Goal: Entertainment & Leisure: Browse casually

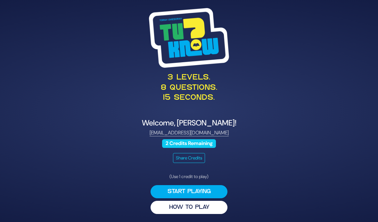
scroll to position [26, 0]
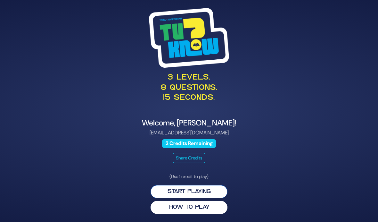
click at [214, 185] on button "Start Playing" at bounding box center [189, 191] width 77 height 13
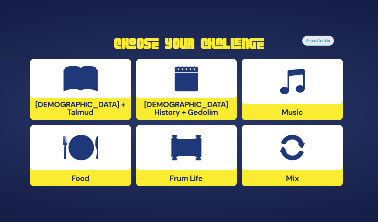
click at [304, 147] on img at bounding box center [292, 148] width 25 height 26
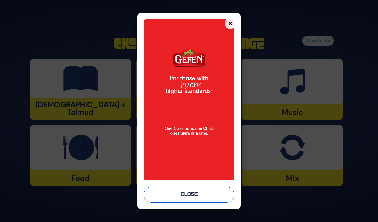
click at [227, 202] on button "Close" at bounding box center [189, 194] width 91 height 16
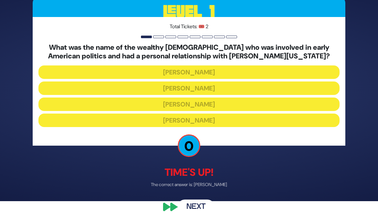
click at [201, 209] on button "Next" at bounding box center [195, 206] width 37 height 15
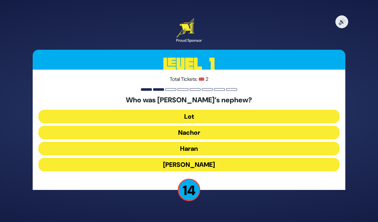
click at [246, 110] on button "Lot" at bounding box center [188, 116] width 301 height 13
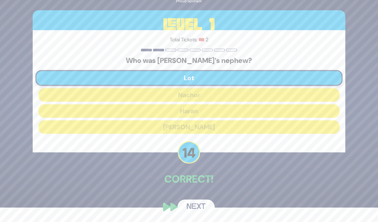
click at [204, 206] on button "Next" at bounding box center [195, 206] width 37 height 15
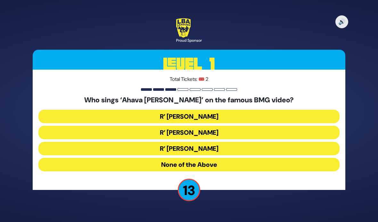
click at [235, 158] on button "None of the Above" at bounding box center [188, 164] width 301 height 13
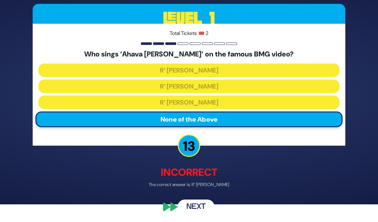
click at [209, 209] on button "Next" at bounding box center [195, 206] width 37 height 15
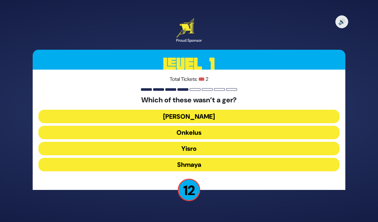
click at [240, 110] on button "[PERSON_NAME]" at bounding box center [188, 116] width 301 height 13
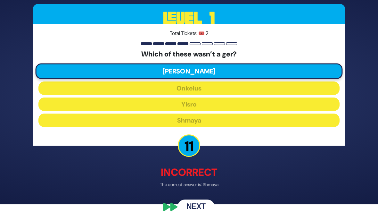
click at [204, 206] on button "Next" at bounding box center [195, 206] width 37 height 15
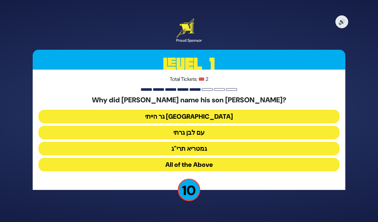
click at [250, 110] on button "גר הייתי [GEOGRAPHIC_DATA]" at bounding box center [188, 116] width 301 height 13
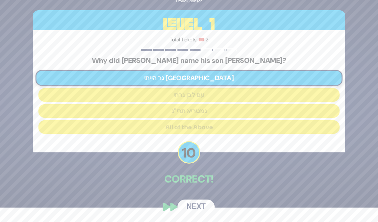
click at [203, 204] on button "Next" at bounding box center [195, 206] width 37 height 15
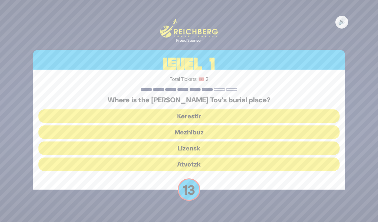
click at [243, 125] on button "Mezhibuz" at bounding box center [188, 131] width 301 height 13
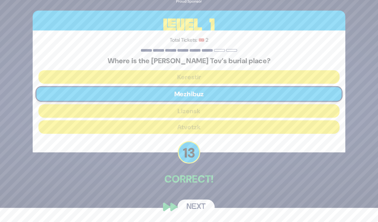
click at [205, 204] on button "Next" at bounding box center [195, 206] width 37 height 15
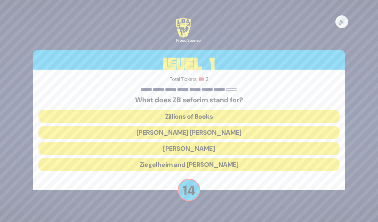
click at [236, 126] on button "[PERSON_NAME] [PERSON_NAME]" at bounding box center [188, 132] width 301 height 13
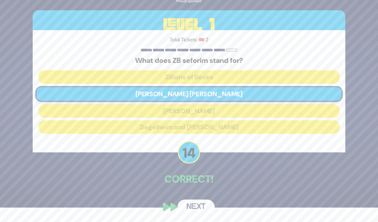
click at [207, 206] on button "Next" at bounding box center [195, 206] width 37 height 15
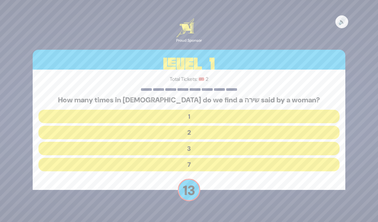
click at [235, 142] on button "3" at bounding box center [188, 148] width 301 height 13
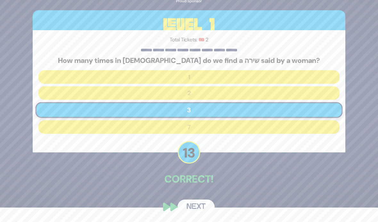
click at [204, 206] on button "Next" at bounding box center [195, 206] width 37 height 15
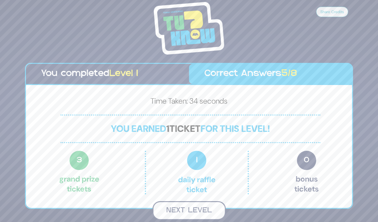
click at [210, 201] on button "Next Level" at bounding box center [188, 210] width 73 height 19
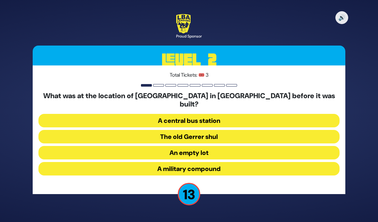
click at [233, 162] on button "A military compound" at bounding box center [188, 168] width 301 height 13
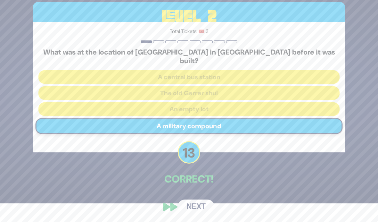
click at [204, 205] on button "Next" at bounding box center [195, 206] width 37 height 15
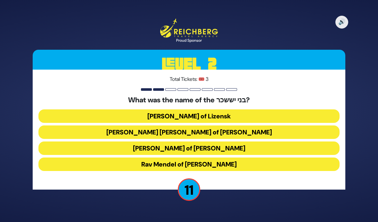
click at [249, 125] on button "[PERSON_NAME] [PERSON_NAME] of [PERSON_NAME]" at bounding box center [188, 131] width 301 height 13
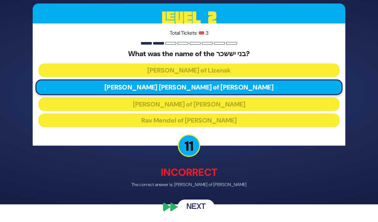
click at [204, 206] on button "Next" at bounding box center [195, 206] width 37 height 15
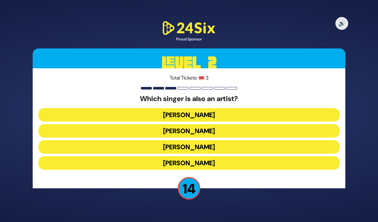
click at [295, 140] on button "[PERSON_NAME]" at bounding box center [188, 146] width 301 height 13
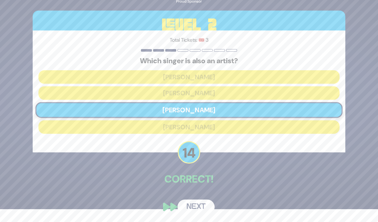
click at [202, 205] on button "Next" at bounding box center [195, 206] width 37 height 15
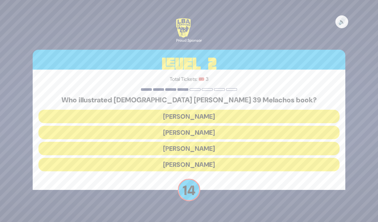
click at [298, 110] on button "[PERSON_NAME]" at bounding box center [188, 116] width 301 height 13
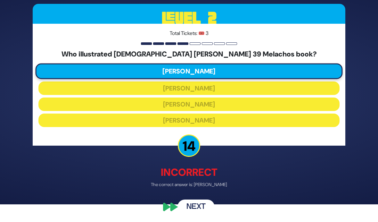
click at [200, 212] on button "Next" at bounding box center [195, 206] width 37 height 15
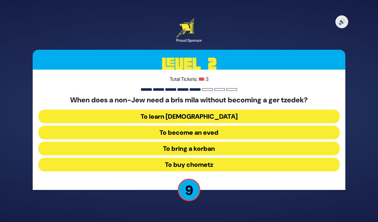
click at [298, 126] on button "To become an eved" at bounding box center [188, 132] width 301 height 13
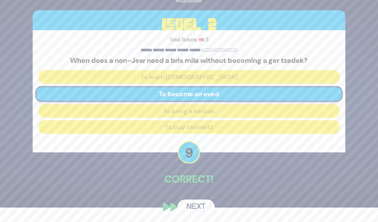
click at [203, 207] on button "Next" at bounding box center [195, 206] width 37 height 15
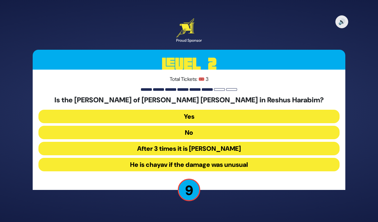
click at [248, 126] on button "No" at bounding box center [188, 132] width 301 height 13
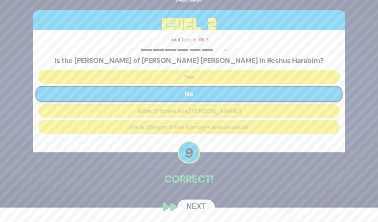
click at [201, 206] on button "Next" at bounding box center [195, 206] width 37 height 15
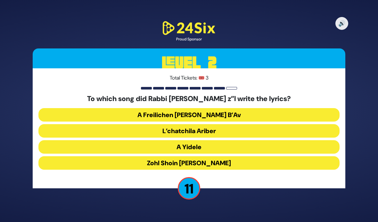
click at [295, 124] on button "L’chatchila Ariber" at bounding box center [188, 130] width 301 height 13
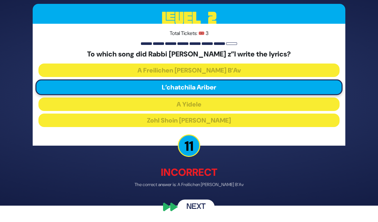
click at [201, 210] on button "Next" at bounding box center [195, 206] width 37 height 15
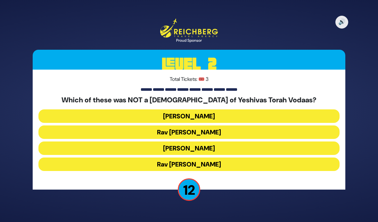
click at [287, 125] on button "Rav [PERSON_NAME]" at bounding box center [188, 131] width 301 height 13
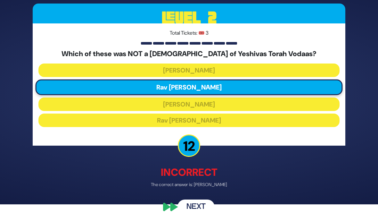
click at [201, 213] on button "Next" at bounding box center [195, 206] width 37 height 15
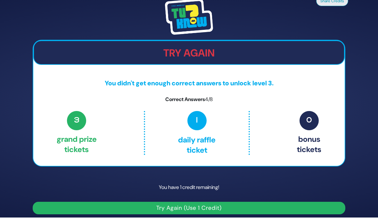
click at [239, 201] on button "Try Again (Use 1 Credit)" at bounding box center [189, 207] width 313 height 12
click at [244, 201] on button "Try Again (Use 1 Credit)" at bounding box center [189, 207] width 313 height 12
click at [252, 201] on button "Try Again (Use 1 Credit)" at bounding box center [189, 207] width 313 height 12
click at [188, 202] on button "Try Again (Use 1 Credit)" at bounding box center [189, 207] width 313 height 12
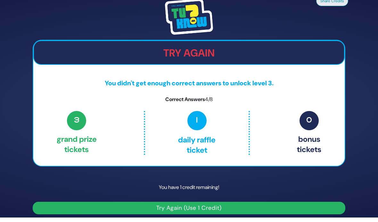
scroll to position [0, 0]
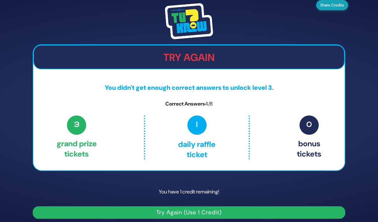
click at [334, 10] on button "Share Credits" at bounding box center [332, 5] width 32 height 10
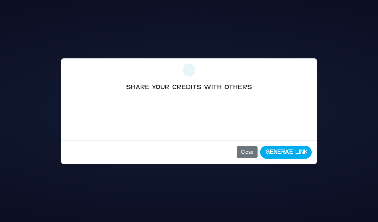
scroll to position [26, 0]
click at [247, 153] on button "Close" at bounding box center [247, 152] width 21 height 12
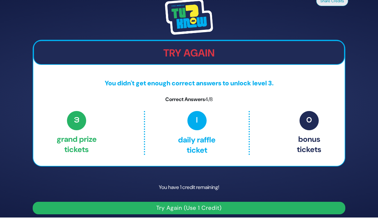
click at [246, 201] on button "Try Again (Use 1 Credit)" at bounding box center [189, 207] width 313 height 12
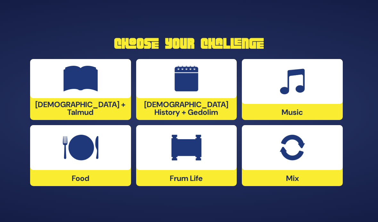
scroll to position [26, 0]
click at [210, 145] on div at bounding box center [186, 147] width 101 height 45
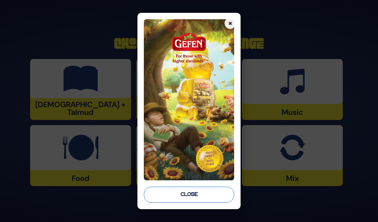
click at [210, 202] on button "Close" at bounding box center [189, 194] width 91 height 16
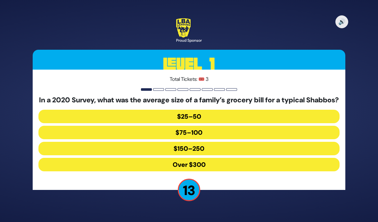
click at [285, 158] on button "Over $300" at bounding box center [188, 164] width 301 height 13
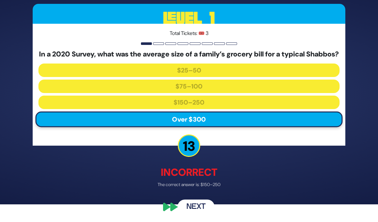
click at [206, 214] on button "Next" at bounding box center [195, 206] width 37 height 15
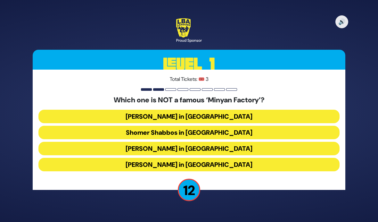
click at [249, 110] on button "Landau’s in Flatbush" at bounding box center [188, 116] width 301 height 13
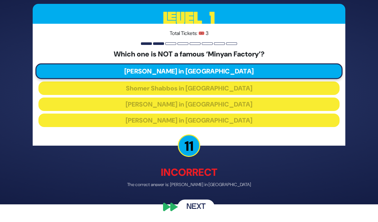
click at [204, 208] on button "Next" at bounding box center [195, 206] width 37 height 15
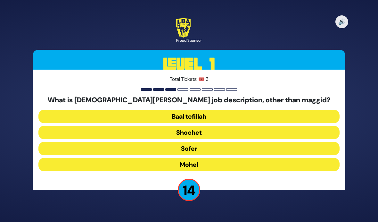
click at [287, 158] on button "Mohel" at bounding box center [188, 164] width 301 height 13
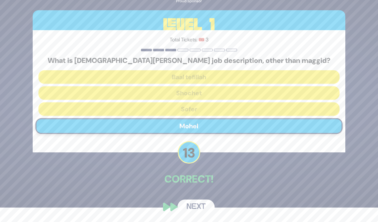
click at [201, 207] on button "Next" at bounding box center [195, 206] width 37 height 15
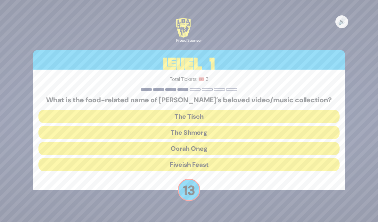
click at [251, 126] on button "The Shmorg" at bounding box center [188, 132] width 301 height 13
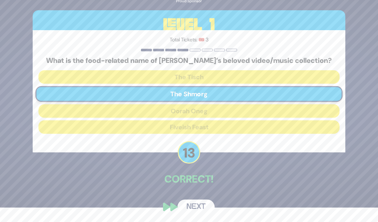
click at [201, 209] on button "Next" at bounding box center [195, 206] width 37 height 15
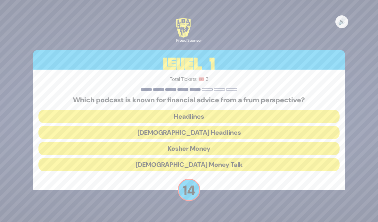
click at [253, 142] on button "Kosher Money" at bounding box center [188, 148] width 301 height 13
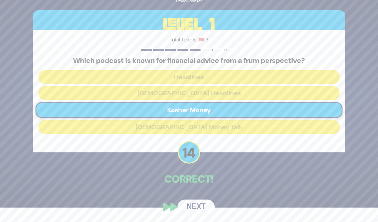
click at [201, 206] on button "Next" at bounding box center [195, 206] width 37 height 15
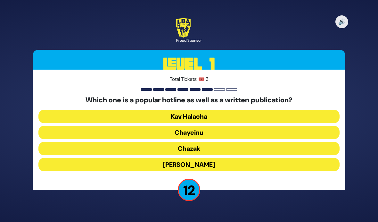
click at [251, 126] on button "Chayeinu" at bounding box center [188, 132] width 301 height 13
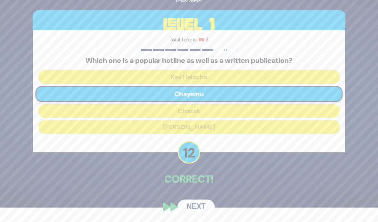
click at [203, 206] on button "Next" at bounding box center [195, 206] width 37 height 15
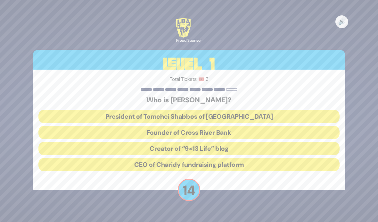
click at [255, 110] on button "President of Tomchei Shabbos of Rockland County" at bounding box center [188, 116] width 301 height 13
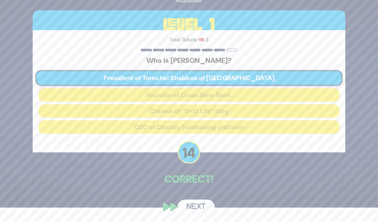
click at [203, 207] on button "Next" at bounding box center [195, 206] width 37 height 15
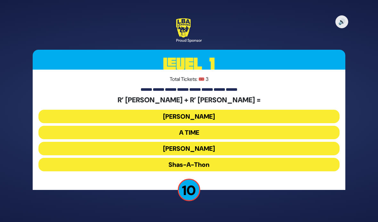
click at [262, 110] on button "Bonei Olam" at bounding box center [188, 116] width 301 height 13
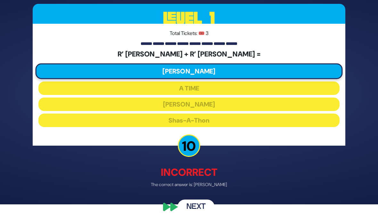
click at [200, 209] on button "Next" at bounding box center [195, 206] width 37 height 15
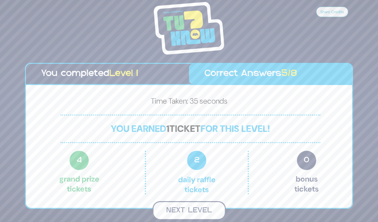
click at [210, 201] on button "Next Level" at bounding box center [188, 210] width 73 height 19
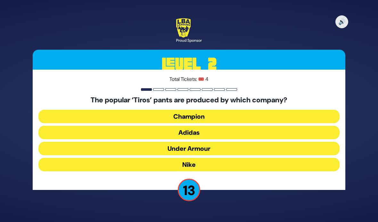
click at [300, 126] on button "Adidas" at bounding box center [188, 132] width 301 height 13
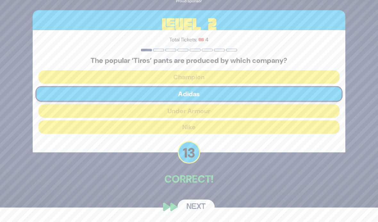
click at [201, 206] on button "Next" at bounding box center [195, 206] width 37 height 15
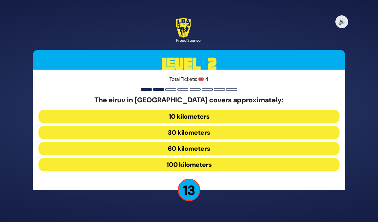
click at [284, 126] on button "30 kilometers" at bounding box center [188, 132] width 301 height 13
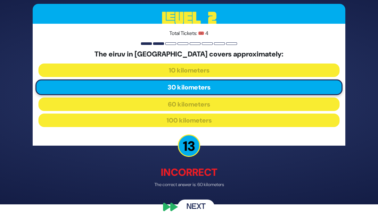
click at [204, 209] on button "Next" at bounding box center [195, 206] width 37 height 15
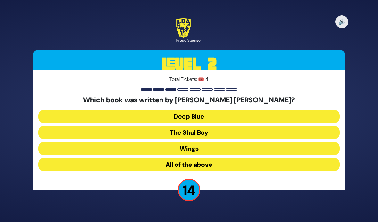
click at [242, 158] on button "All of the above" at bounding box center [188, 164] width 301 height 13
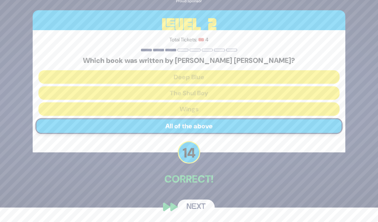
click at [201, 206] on button "Next" at bounding box center [195, 206] width 37 height 15
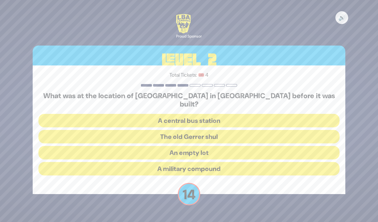
click at [271, 162] on button "A military compound" at bounding box center [188, 168] width 301 height 13
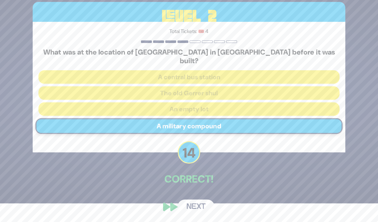
click at [202, 206] on button "Next" at bounding box center [195, 206] width 37 height 15
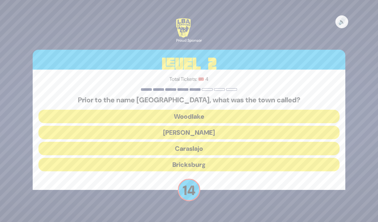
click at [242, 158] on button "Bricksburg" at bounding box center [188, 164] width 301 height 13
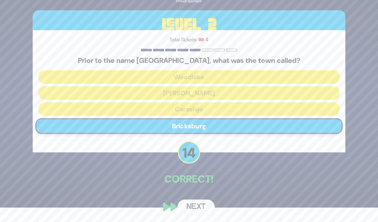
click at [202, 204] on button "Next" at bounding box center [195, 206] width 37 height 15
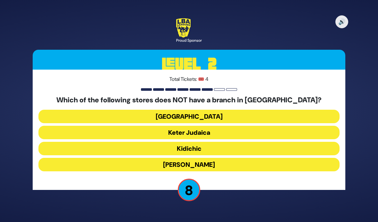
click at [301, 110] on button "Shell Station" at bounding box center [188, 116] width 301 height 13
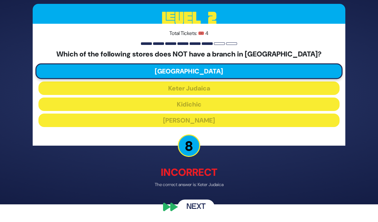
click at [199, 209] on button "Next" at bounding box center [195, 206] width 37 height 15
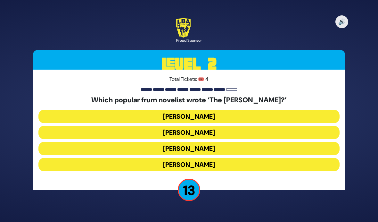
click at [248, 142] on button "Yair Weinstock" at bounding box center [188, 148] width 301 height 13
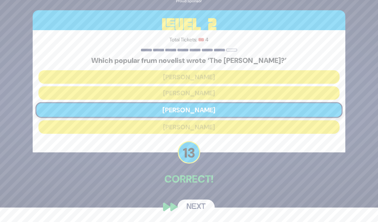
click at [204, 207] on button "Next" at bounding box center [195, 206] width 37 height 15
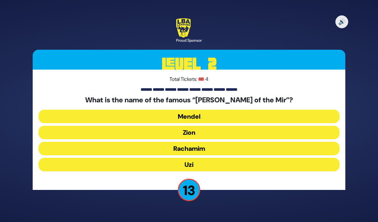
click at [239, 126] on button "Zion" at bounding box center [188, 132] width 301 height 13
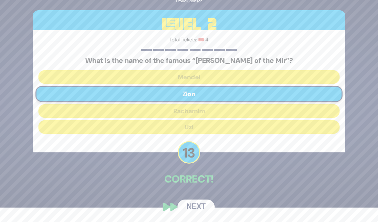
click at [204, 208] on button "Next" at bounding box center [195, 206] width 37 height 15
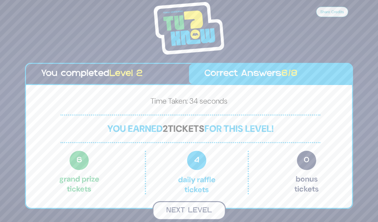
click at [210, 201] on button "Next Level" at bounding box center [188, 210] width 73 height 19
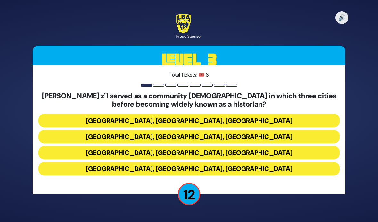
click at [299, 114] on button "Miami, Chicago, Monsey" at bounding box center [188, 120] width 301 height 13
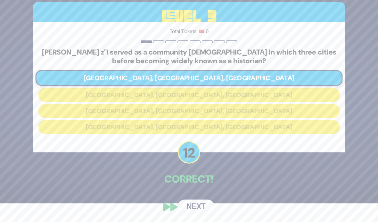
click at [203, 211] on button "Next" at bounding box center [195, 206] width 37 height 15
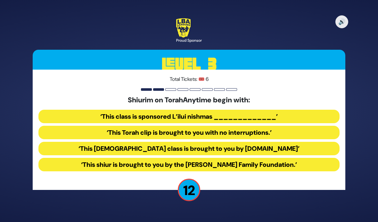
click at [249, 142] on button "‘This Torah class is brought to you by TorahAnytime.com’" at bounding box center [188, 148] width 301 height 13
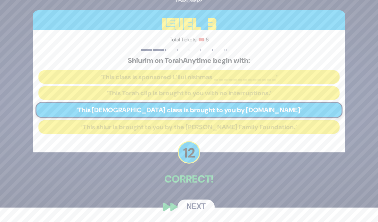
click at [203, 209] on button "Next" at bounding box center [195, 206] width 37 height 15
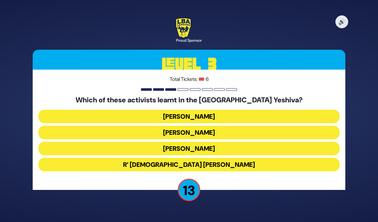
click at [242, 126] on button "Malcolm Hoenline" at bounding box center [188, 132] width 301 height 13
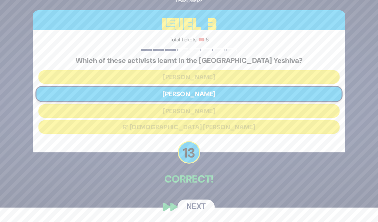
click at [205, 206] on button "Next" at bounding box center [195, 206] width 37 height 15
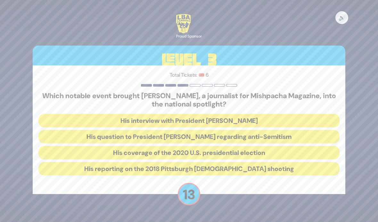
click at [260, 130] on button "His question to President Donald Trump regarding anti-Semitism" at bounding box center [188, 136] width 301 height 13
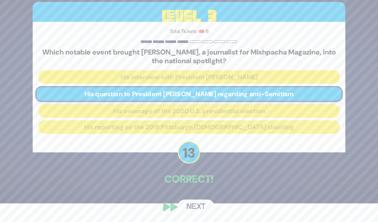
click at [203, 208] on button "Next" at bounding box center [195, 206] width 37 height 15
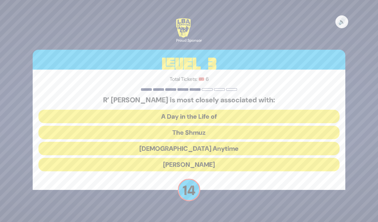
click at [280, 126] on button "The Shmuz" at bounding box center [188, 132] width 301 height 13
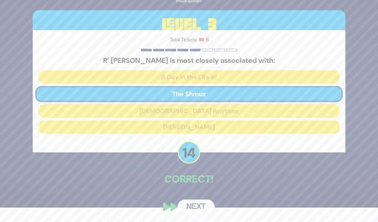
click at [206, 207] on button "Next" at bounding box center [195, 206] width 37 height 15
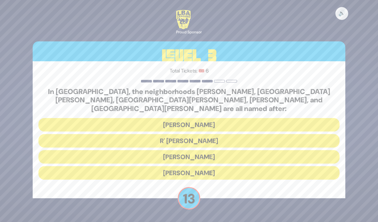
click at [273, 150] on button "Moses Montefiore" at bounding box center [188, 156] width 301 height 13
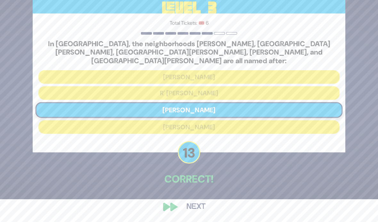
click at [203, 209] on button "Next" at bounding box center [195, 206] width 37 height 15
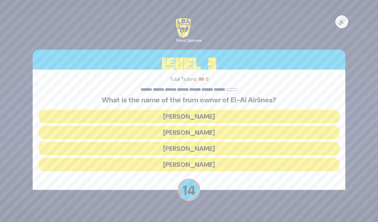
click at [247, 126] on button "Kenny Rosenberg" at bounding box center [188, 132] width 301 height 13
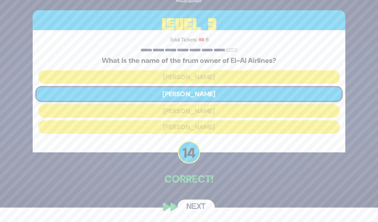
click at [206, 206] on button "Next" at bounding box center [195, 206] width 37 height 15
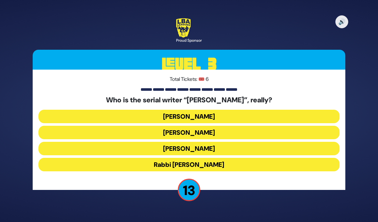
click at [250, 126] on button "Yisroel Besser" at bounding box center [188, 132] width 301 height 13
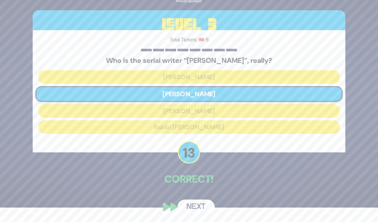
click at [204, 208] on button "Next" at bounding box center [195, 206] width 37 height 15
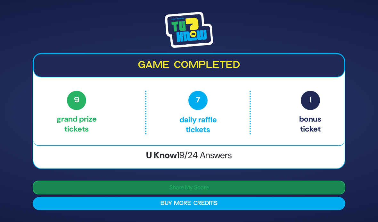
click at [301, 180] on button "Share My Score" at bounding box center [189, 187] width 313 height 14
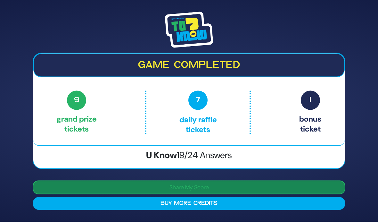
scroll to position [0, 0]
